Goal: Task Accomplishment & Management: Manage account settings

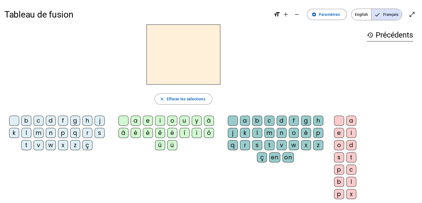
click at [132, 120] on div "a" at bounding box center [136, 121] width 10 height 10
click at [243, 119] on div "a" at bounding box center [245, 121] width 10 height 10
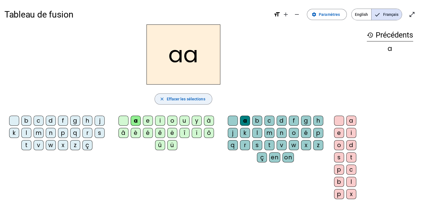
click at [186, 101] on span "Effacer les sélections" at bounding box center [186, 99] width 39 height 7
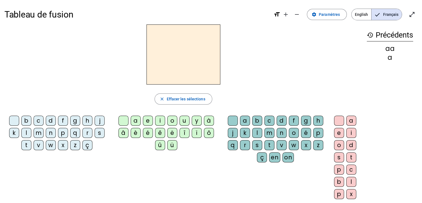
click at [243, 121] on div "a" at bounding box center [245, 121] width 10 height 10
click at [195, 98] on span "Effacer les sélections" at bounding box center [186, 99] width 39 height 7
click at [247, 120] on div "a" at bounding box center [245, 121] width 10 height 10
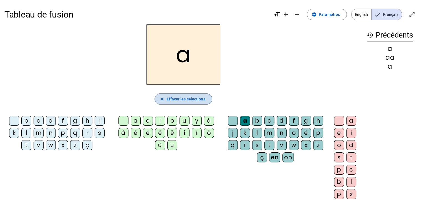
click at [194, 99] on span "Effacer les sélections" at bounding box center [186, 99] width 39 height 7
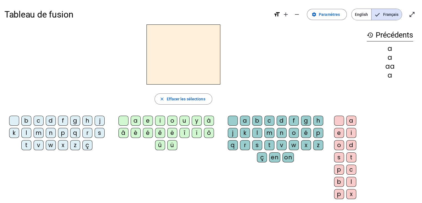
click at [241, 119] on div "a" at bounding box center [245, 121] width 10 height 10
click at [191, 98] on span "Effacer les sélections" at bounding box center [186, 99] width 39 height 7
click at [392, 85] on div "a" at bounding box center [390, 84] width 46 height 7
click at [298, 16] on mat-icon "remove" at bounding box center [297, 14] width 7 height 7
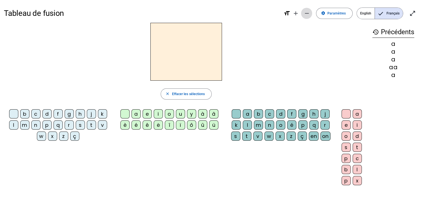
click at [306, 14] on mat-icon "remove" at bounding box center [307, 13] width 7 height 7
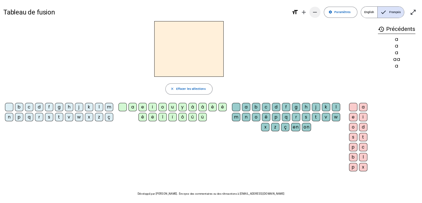
click at [315, 13] on mat-icon "remove" at bounding box center [315, 12] width 7 height 7
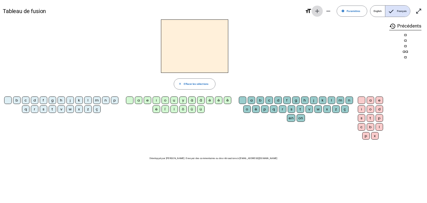
click at [317, 12] on mat-icon "add" at bounding box center [317, 11] width 7 height 7
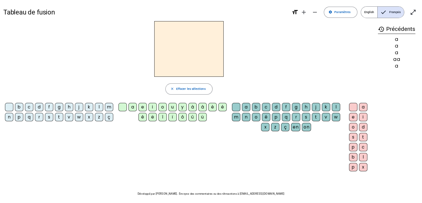
click at [50, 117] on div "s" at bounding box center [49, 117] width 8 height 8
click at [133, 109] on div "a" at bounding box center [133, 107] width 8 height 8
click at [267, 106] on div "c" at bounding box center [266, 107] width 8 height 8
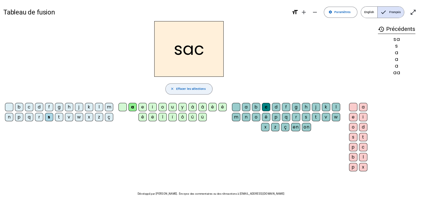
click at [184, 88] on span "Effacer les sélections" at bounding box center [190, 88] width 29 height 5
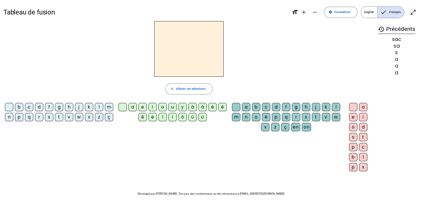
click at [132, 107] on div "a" at bounding box center [133, 107] width 8 height 8
click at [109, 108] on div "m" at bounding box center [109, 107] width 8 height 8
click at [197, 89] on span "Effacer les sélections" at bounding box center [190, 88] width 29 height 5
click at [245, 107] on div "a" at bounding box center [246, 107] width 8 height 8
click at [236, 116] on div "m" at bounding box center [236, 117] width 8 height 8
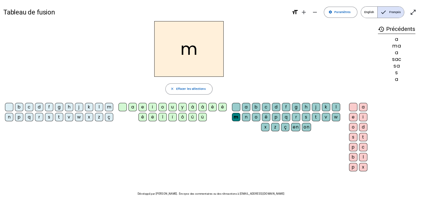
click at [365, 117] on div "i" at bounding box center [363, 117] width 8 height 8
click at [200, 88] on span "Effacer les sélections" at bounding box center [190, 88] width 29 height 5
click at [131, 108] on div "a" at bounding box center [133, 107] width 8 height 8
click at [110, 107] on div "m" at bounding box center [109, 107] width 8 height 8
click at [174, 88] on mat-icon "close" at bounding box center [172, 89] width 4 height 4
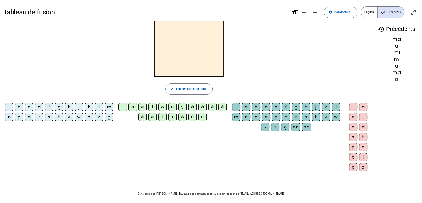
click at [247, 106] on div "a" at bounding box center [246, 107] width 8 height 8
click at [239, 118] on div "m" at bounding box center [236, 117] width 8 height 8
click at [200, 88] on span "Effacer les sélections" at bounding box center [190, 88] width 29 height 5
click at [247, 107] on div "a" at bounding box center [246, 107] width 8 height 8
click at [237, 117] on div "m" at bounding box center [236, 117] width 8 height 8
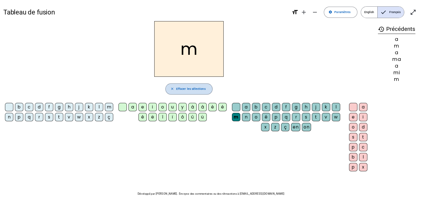
click at [201, 89] on span "Effacer les sélections" at bounding box center [190, 88] width 29 height 5
click at [133, 108] on div "a" at bounding box center [133, 107] width 8 height 8
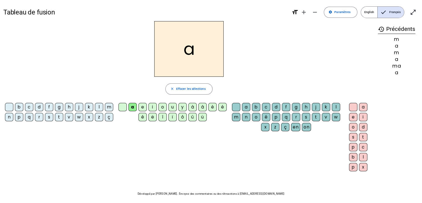
click at [110, 106] on div "m" at bounding box center [109, 107] width 8 height 8
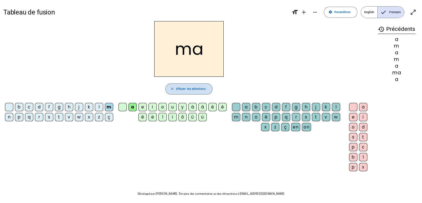
click at [172, 87] on mat-icon "close" at bounding box center [172, 89] width 4 height 4
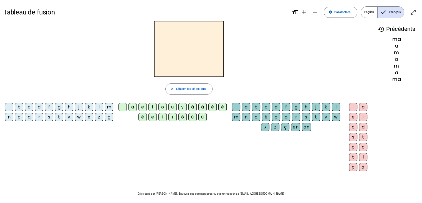
click at [109, 107] on div "m" at bounding box center [109, 107] width 8 height 8
click at [136, 107] on div "a" at bounding box center [133, 107] width 8 height 8
click at [185, 89] on span "Effacer les sélections" at bounding box center [190, 88] width 29 height 5
click at [133, 107] on div "a" at bounding box center [133, 107] width 8 height 8
click at [235, 116] on div "m" at bounding box center [236, 117] width 8 height 8
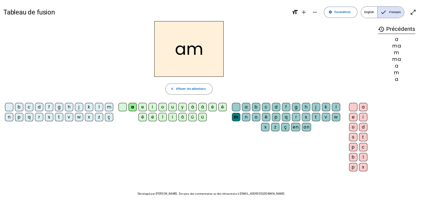
click at [363, 117] on div "i" at bounding box center [363, 117] width 8 height 8
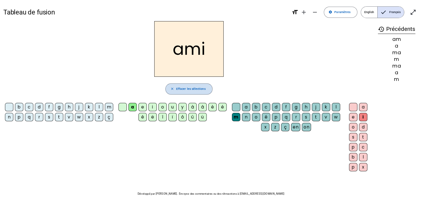
click at [183, 89] on span "Effacer les sélections" at bounding box center [190, 88] width 29 height 5
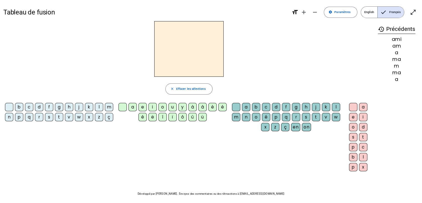
click at [99, 108] on div "l" at bounding box center [99, 107] width 8 height 8
click at [246, 106] on div "a" at bounding box center [246, 107] width 8 height 8
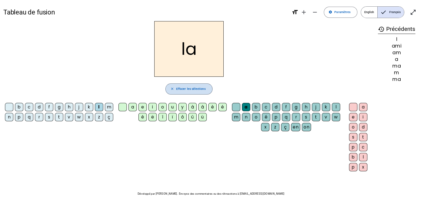
click at [194, 89] on span "Effacer les sélections" at bounding box center [190, 88] width 29 height 5
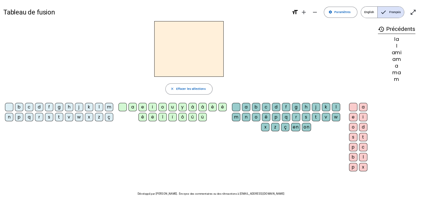
click at [99, 107] on div "l" at bounding box center [99, 107] width 8 height 8
click at [132, 107] on div "a" at bounding box center [133, 107] width 8 height 8
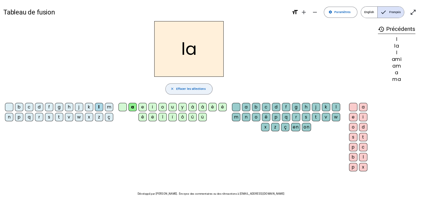
click at [198, 89] on span "Effacer les sélections" at bounding box center [190, 88] width 29 height 5
click at [133, 108] on div "a" at bounding box center [133, 107] width 8 height 8
click at [107, 106] on div "m" at bounding box center [109, 107] width 8 height 8
click at [174, 87] on mat-icon "close" at bounding box center [172, 89] width 4 height 4
click at [134, 106] on div "a" at bounding box center [133, 107] width 8 height 8
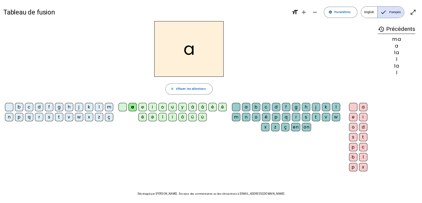
click at [240, 118] on div "m" at bounding box center [236, 117] width 8 height 8
click at [365, 115] on div "i" at bounding box center [363, 117] width 8 height 8
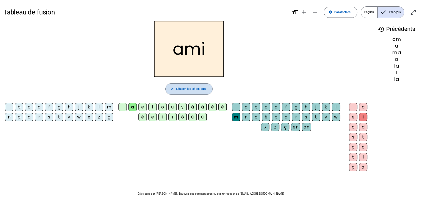
click at [198, 89] on span "Effacer les sélections" at bounding box center [190, 88] width 29 height 5
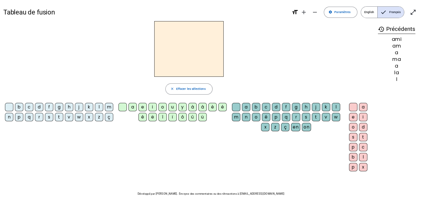
drag, startPoint x: 77, startPoint y: 117, endPoint x: 82, endPoint y: 114, distance: 5.4
click at [78, 117] on div "w" at bounding box center [79, 117] width 8 height 8
click at [135, 107] on div "a" at bounding box center [133, 107] width 8 height 8
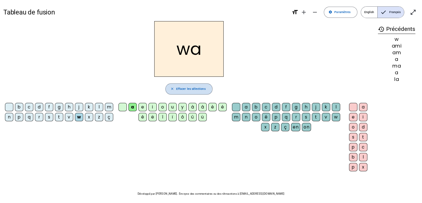
click at [172, 88] on mat-icon "close" at bounding box center [172, 89] width 4 height 4
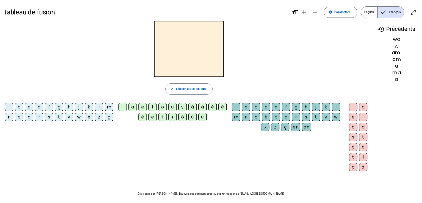
click at [109, 107] on div "m" at bounding box center [109, 107] width 8 height 8
click at [132, 107] on div "a" at bounding box center [133, 107] width 8 height 8
click at [235, 117] on div "m" at bounding box center [236, 117] width 8 height 8
click at [299, 127] on div "en" at bounding box center [295, 127] width 9 height 8
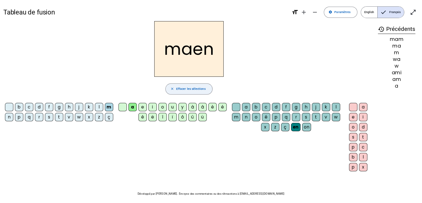
click at [184, 91] on span "Effacer les sélections" at bounding box center [190, 88] width 29 height 5
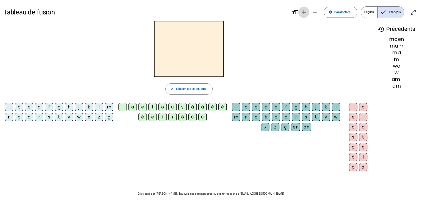
click at [304, 12] on mat-icon "add" at bounding box center [304, 12] width 7 height 7
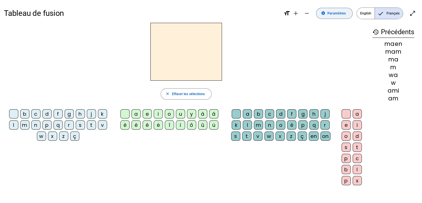
click at [330, 14] on span "Paramètres" at bounding box center [337, 14] width 18 height 6
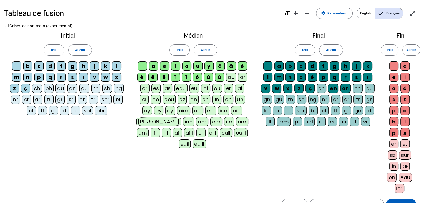
click at [218, 79] on div "ü" at bounding box center [219, 76] width 9 height 9
click at [333, 77] on div "q" at bounding box center [334, 76] width 9 height 9
click at [330, 14] on span "Paramètres" at bounding box center [337, 14] width 18 height 6
click at [287, 14] on mat-icon "format_size" at bounding box center [287, 13] width 7 height 7
click at [216, 27] on div "Tableau de fusion format_size add remove settings Paramètres English Français o…" at bounding box center [211, 130] width 422 height 260
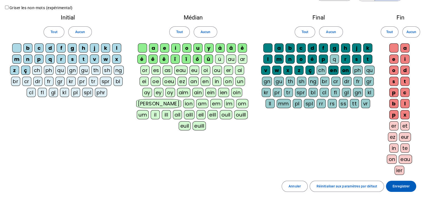
scroll to position [28, 0]
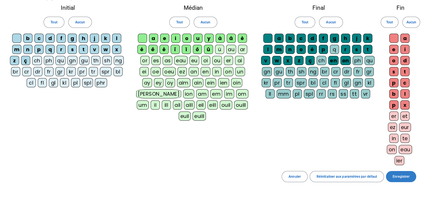
click at [401, 176] on span "Enregistrer" at bounding box center [401, 177] width 17 height 6
